Goal: Task Accomplishment & Management: Manage account settings

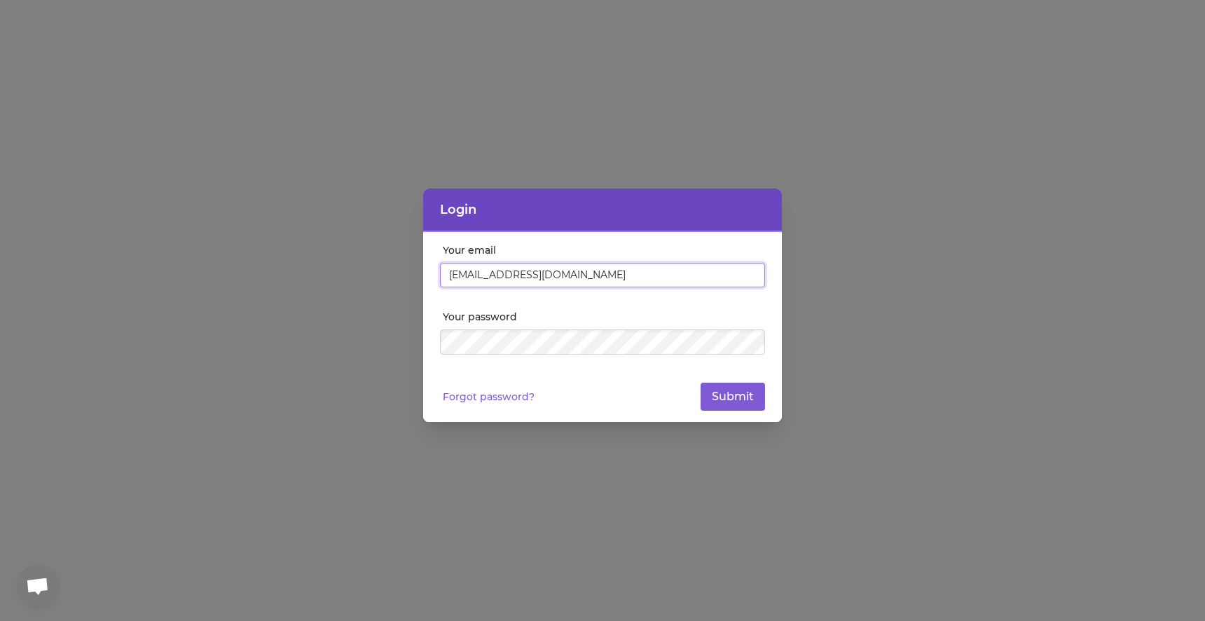
type input "[EMAIL_ADDRESS][DOMAIN_NAME]"
click at [556, 275] on input "[EMAIL_ADDRESS][DOMAIN_NAME]" at bounding box center [602, 275] width 325 height 25
click at [701, 382] on button "Submit" at bounding box center [733, 396] width 64 height 28
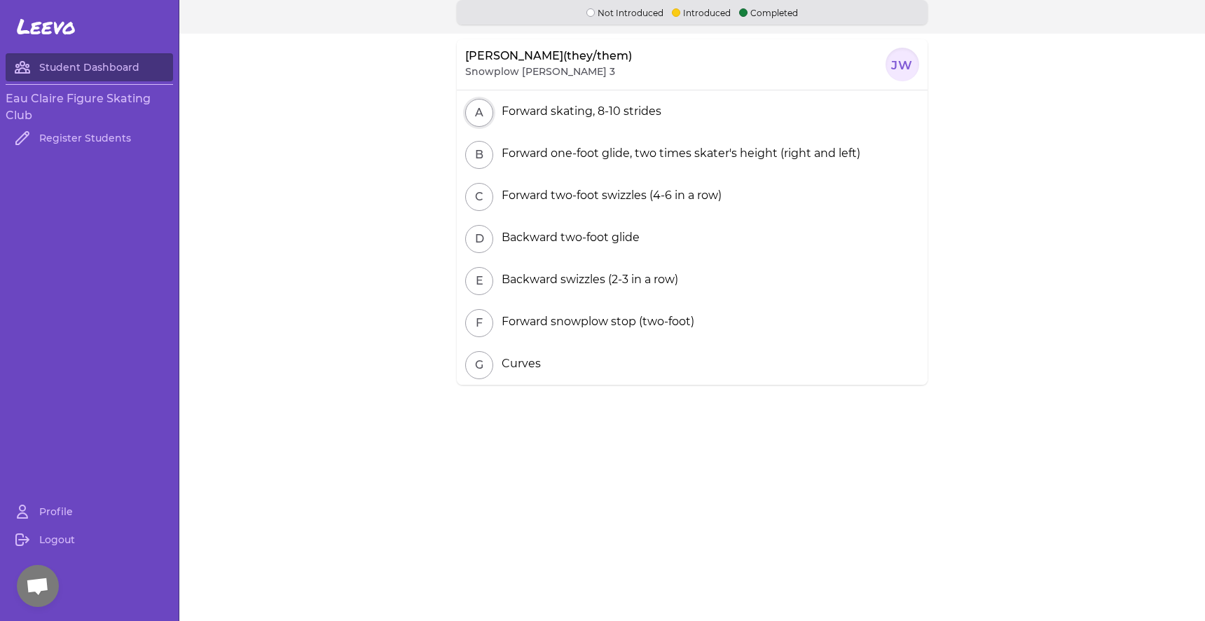
click at [478, 116] on button "A" at bounding box center [479, 113] width 28 height 28
click at [91, 97] on h3 "Eau Claire Figure Skating Club" at bounding box center [89, 107] width 167 height 34
click at [892, 67] on div at bounding box center [902, 65] width 34 height 34
click at [95, 104] on h3 "Eau Claire Figure Skating Club" at bounding box center [89, 107] width 167 height 34
click at [95, 70] on link "Student Dashboard" at bounding box center [89, 67] width 167 height 28
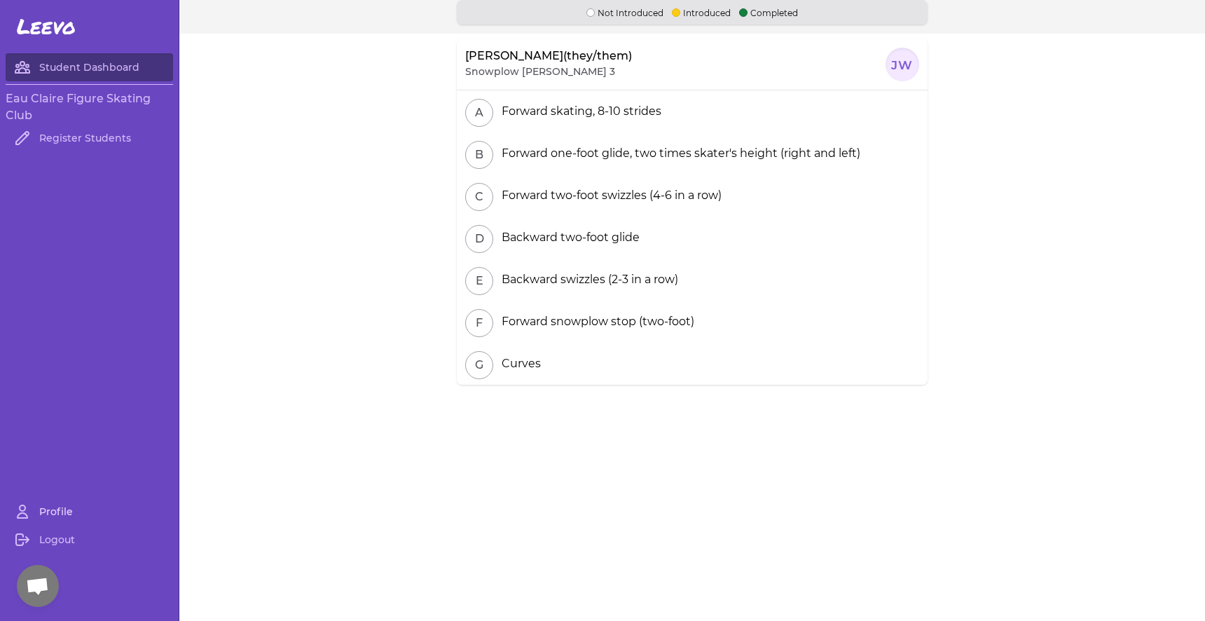
click at [60, 509] on link "Profile" at bounding box center [89, 511] width 167 height 28
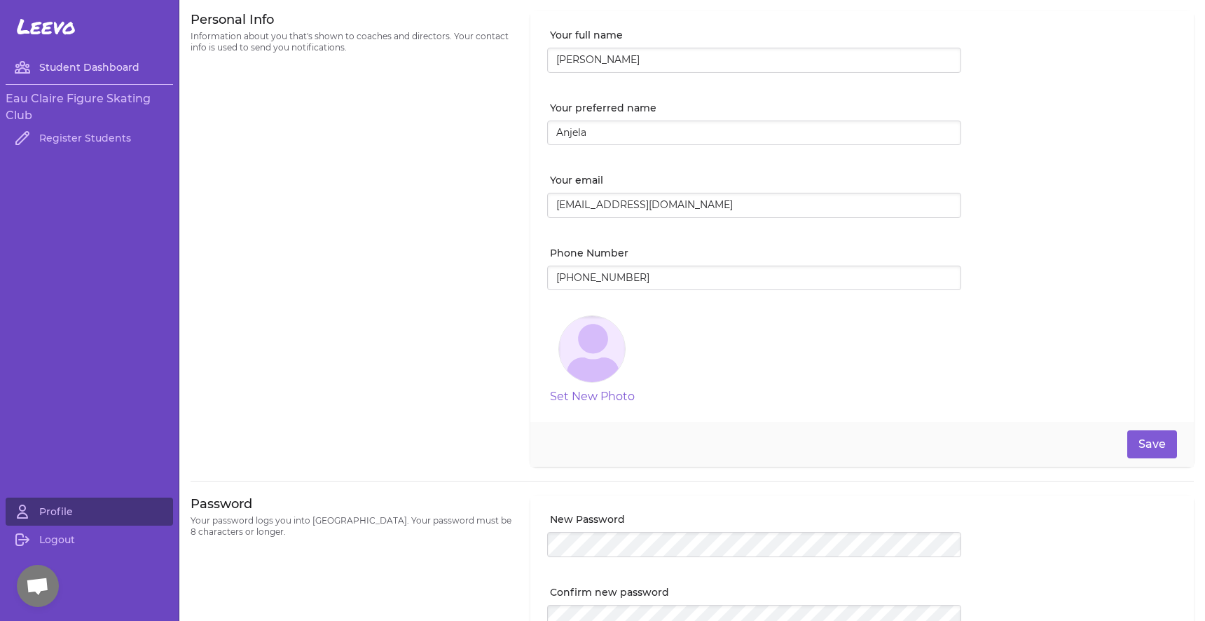
click at [48, 64] on link "Student Dashboard" at bounding box center [89, 67] width 167 height 28
